Goal: Task Accomplishment & Management: Use online tool/utility

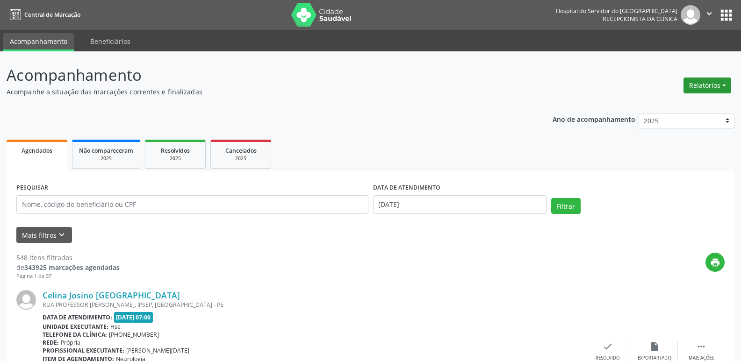
click at [717, 88] on button "Relatórios" at bounding box center [707, 86] width 48 height 16
click at [680, 103] on link "Agendamentos" at bounding box center [681, 105] width 100 height 13
select select "9"
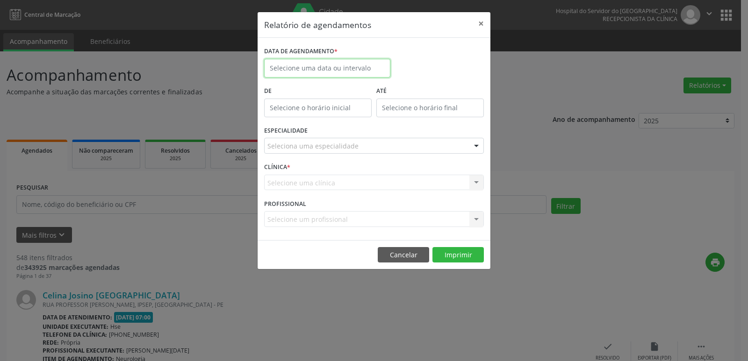
click at [340, 70] on input "text" at bounding box center [327, 68] width 126 height 19
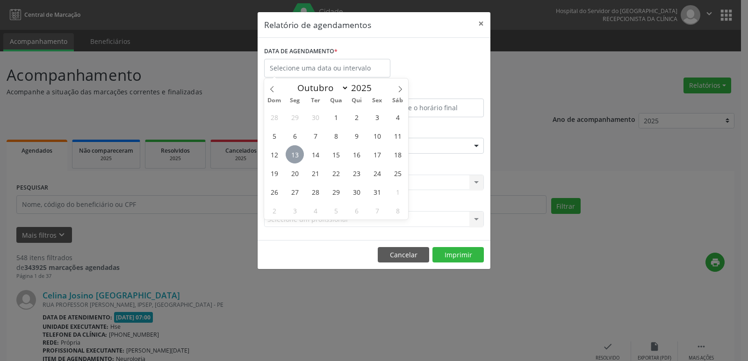
click at [290, 153] on span "13" at bounding box center [295, 154] width 18 height 18
type input "[DATE]"
click at [290, 153] on span "13" at bounding box center [295, 154] width 18 height 18
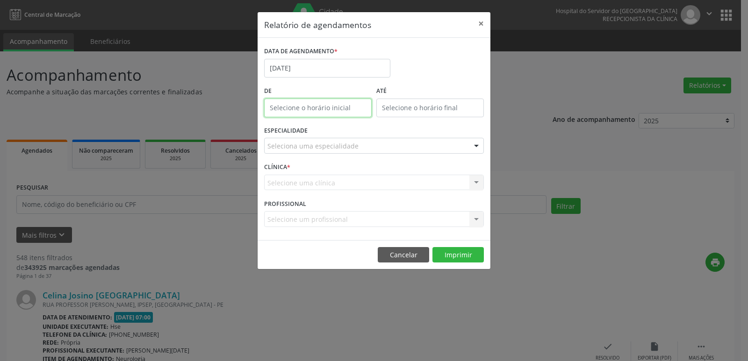
click at [314, 111] on body "Central de Marcação Hospital do Servidor do [GEOGRAPHIC_DATA] Recepcionista da …" at bounding box center [374, 180] width 748 height 361
click at [330, 134] on span at bounding box center [331, 132] width 7 height 9
type input "11:00"
type input "11"
click at [330, 134] on span at bounding box center [331, 132] width 7 height 9
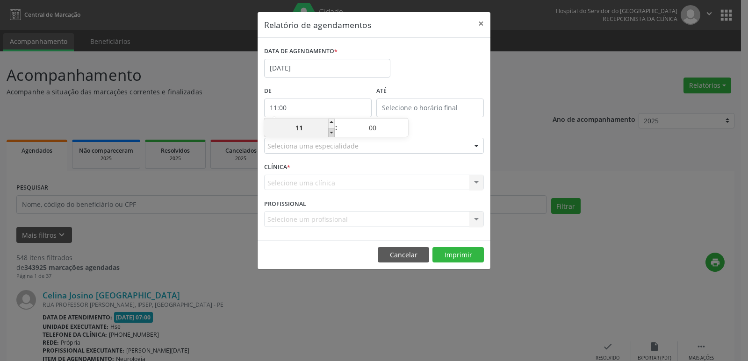
type input "10:00"
type input "10"
click at [330, 134] on span at bounding box center [331, 132] width 7 height 9
type input "09:00"
type input "09"
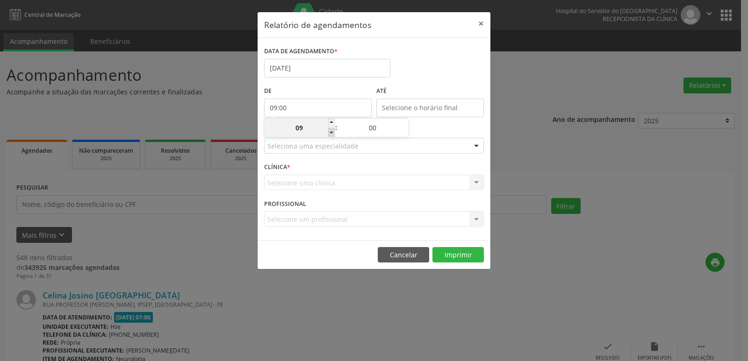
click at [330, 134] on span at bounding box center [331, 132] width 7 height 9
type input "08:00"
type input "08"
click at [330, 134] on span at bounding box center [331, 132] width 7 height 9
type input "07:00"
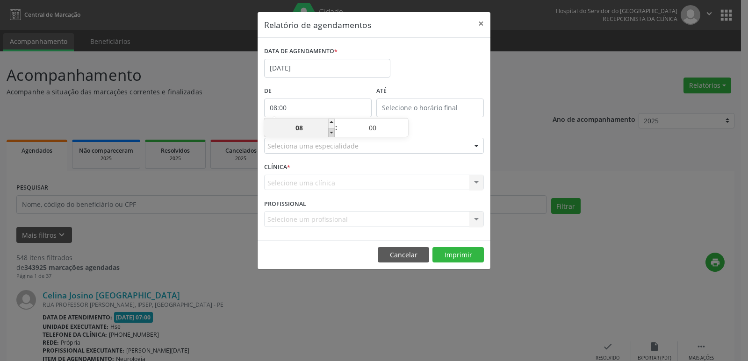
type input "07"
click at [415, 108] on input "12:00" at bounding box center [430, 108] width 108 height 19
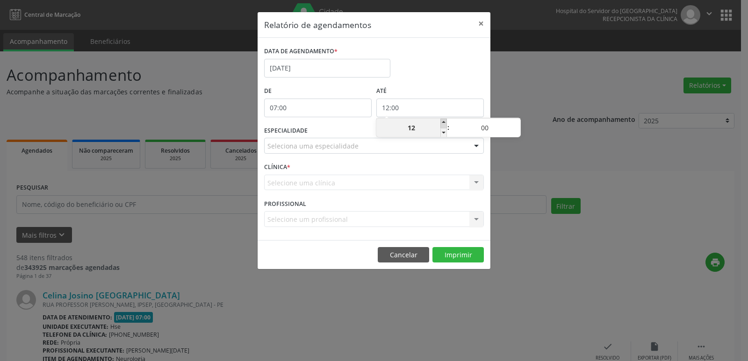
click at [444, 121] on span at bounding box center [443, 123] width 7 height 9
type input "13:00"
type input "13"
click at [444, 121] on span at bounding box center [443, 123] width 7 height 9
type input "14:00"
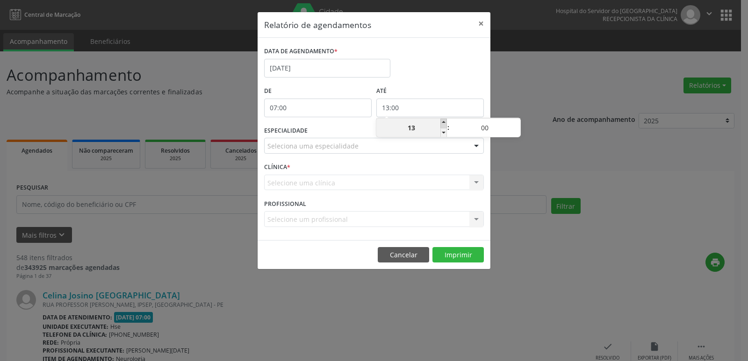
type input "14"
click at [444, 121] on span at bounding box center [443, 123] width 7 height 9
type input "15:00"
type input "15"
click at [444, 121] on span at bounding box center [443, 123] width 7 height 9
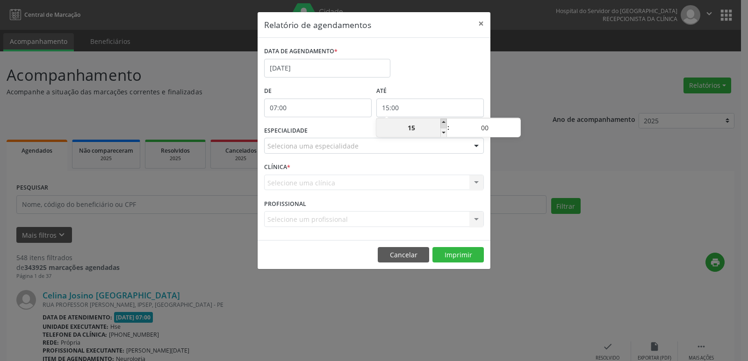
type input "16:00"
type input "16"
click at [444, 121] on span at bounding box center [443, 123] width 7 height 9
type input "17:00"
type input "17"
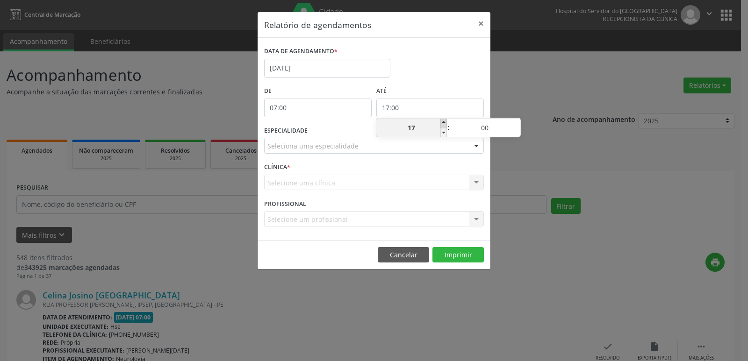
click at [444, 121] on span at bounding box center [443, 123] width 7 height 9
type input "18:00"
type input "18"
click at [444, 121] on span at bounding box center [443, 123] width 7 height 9
type input "19:00"
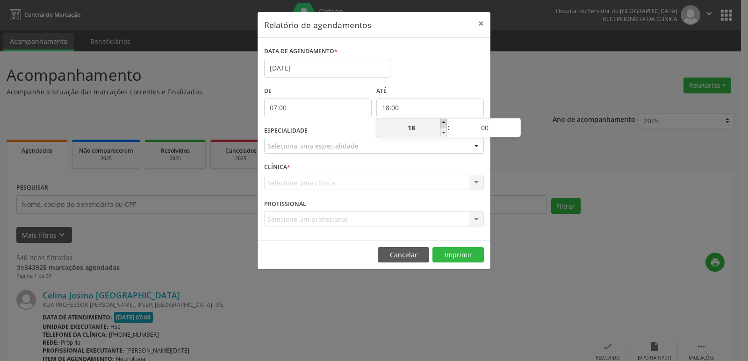
type input "19"
click at [444, 121] on span at bounding box center [443, 123] width 7 height 9
type input "20:00"
type input "20"
click at [444, 121] on span at bounding box center [443, 123] width 7 height 9
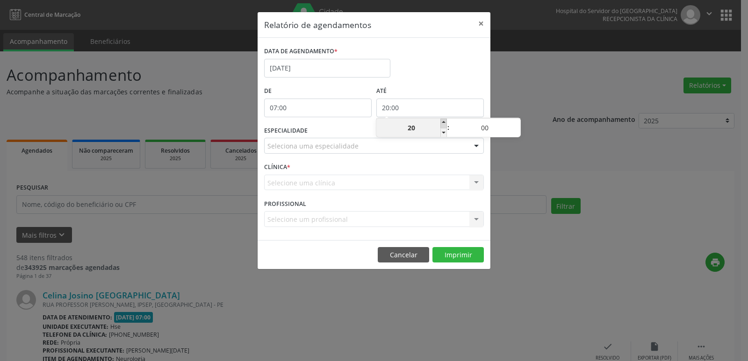
type input "21:00"
type input "21"
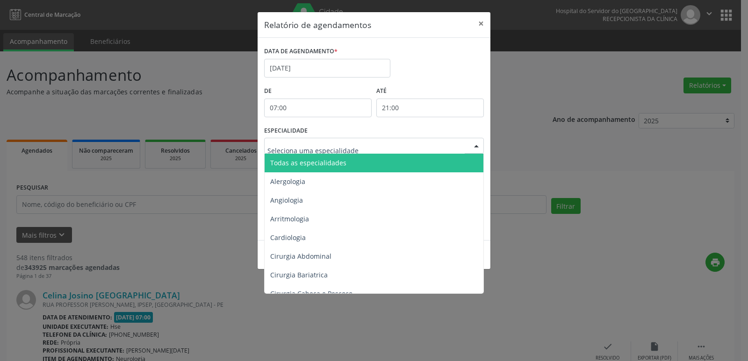
click at [474, 144] on div at bounding box center [476, 146] width 14 height 16
click at [466, 164] on span "Todas as especialidades" at bounding box center [375, 163] width 220 height 19
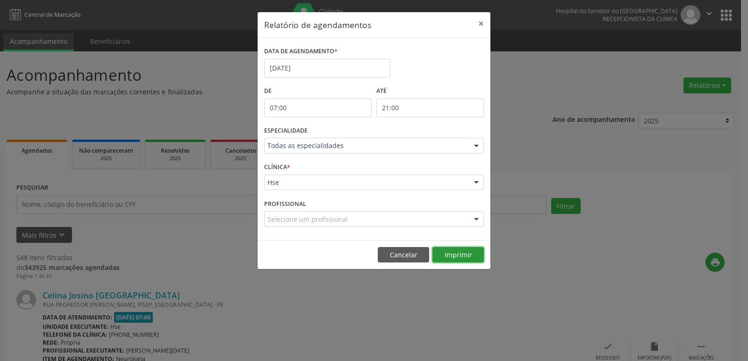
click at [459, 253] on button "Imprimir" at bounding box center [457, 255] width 51 height 16
